Goal: Transaction & Acquisition: Register for event/course

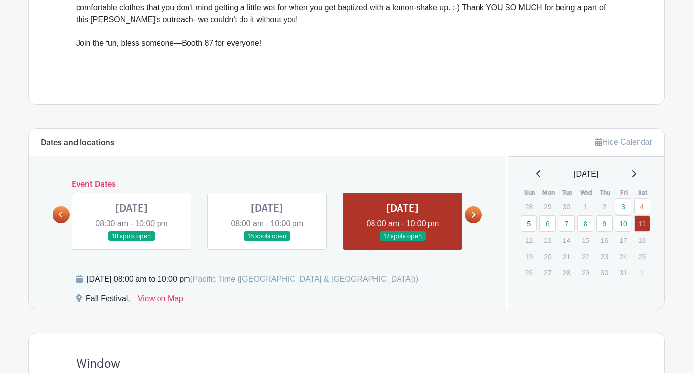
scroll to position [356, 0]
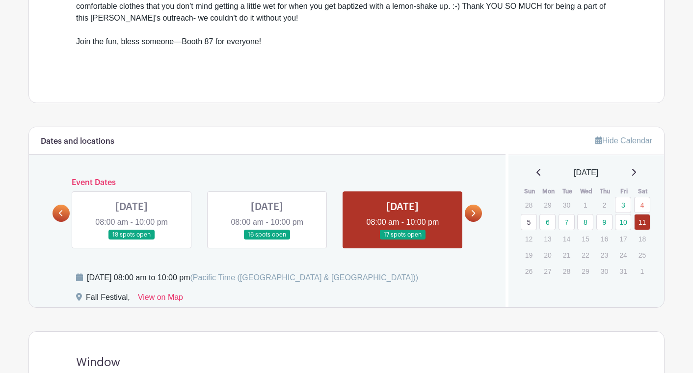
click at [65, 213] on link at bounding box center [61, 213] width 17 height 17
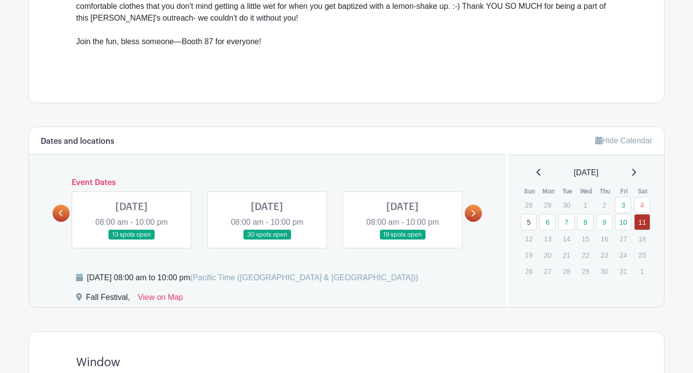
click at [132, 240] on link at bounding box center [132, 240] width 0 height 0
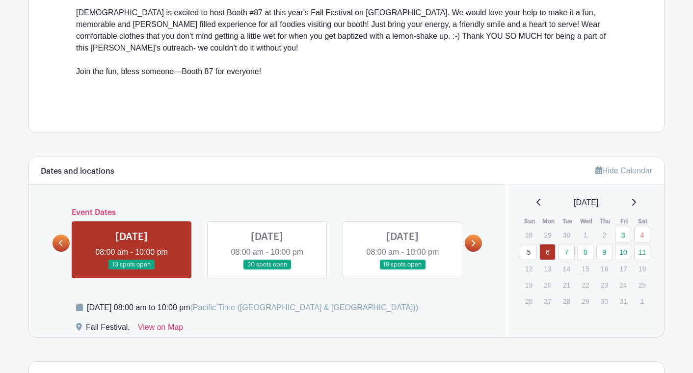
scroll to position [337, 0]
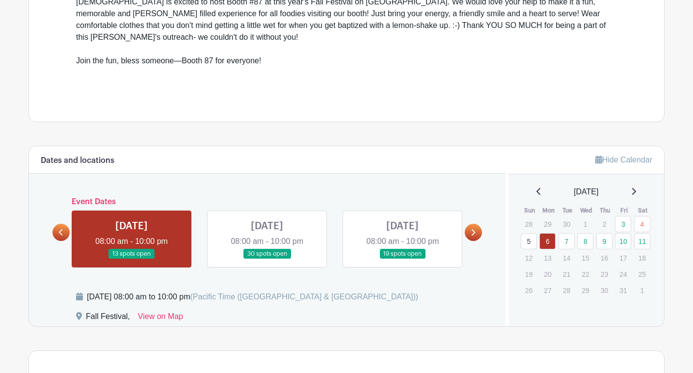
click at [267, 259] on link at bounding box center [267, 259] width 0 height 0
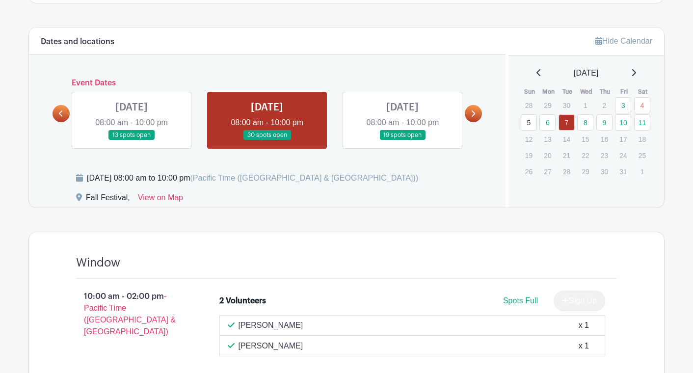
scroll to position [461, 0]
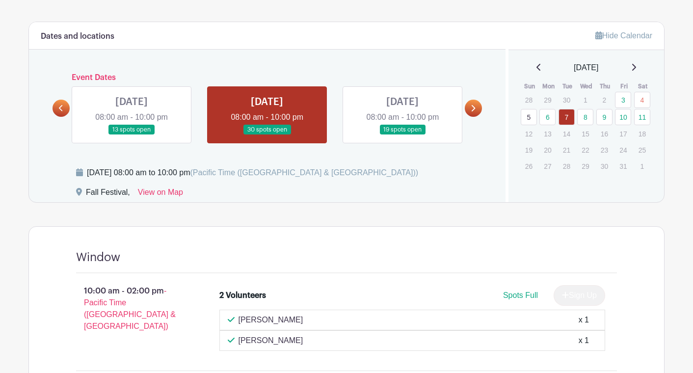
click at [403, 135] on link at bounding box center [403, 135] width 0 height 0
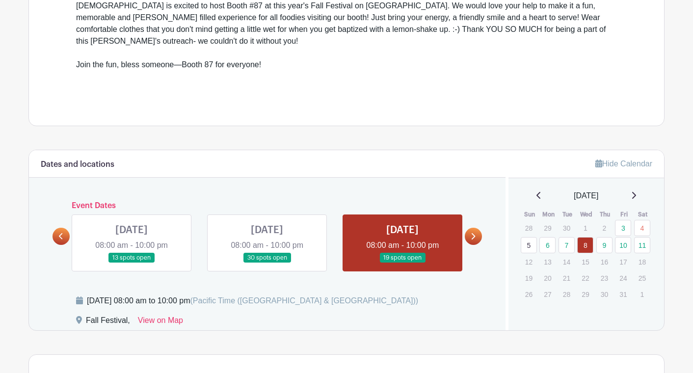
scroll to position [342, 0]
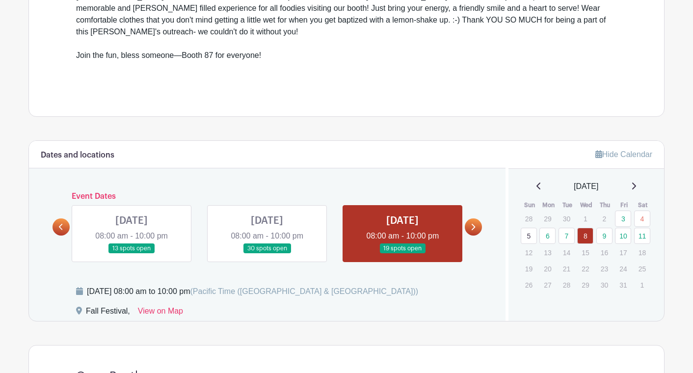
click at [479, 229] on link at bounding box center [473, 227] width 17 height 17
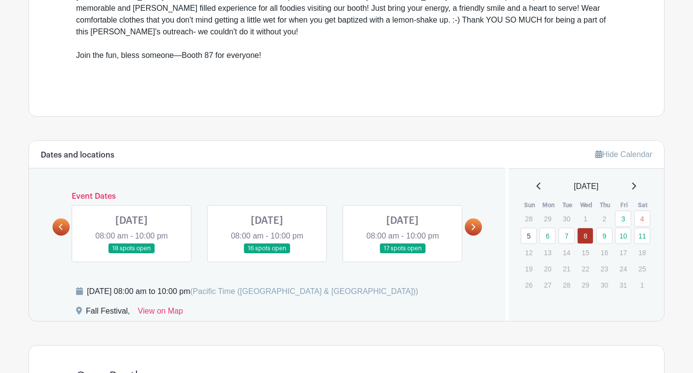
click at [132, 254] on link at bounding box center [132, 254] width 0 height 0
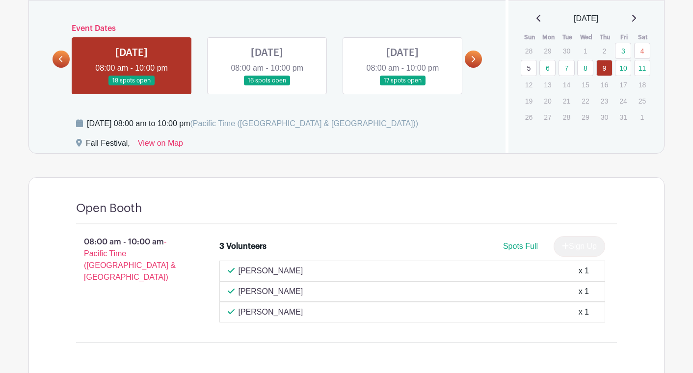
scroll to position [510, 0]
click at [267, 86] on link at bounding box center [267, 86] width 0 height 0
